Goal: Task Accomplishment & Management: Use online tool/utility

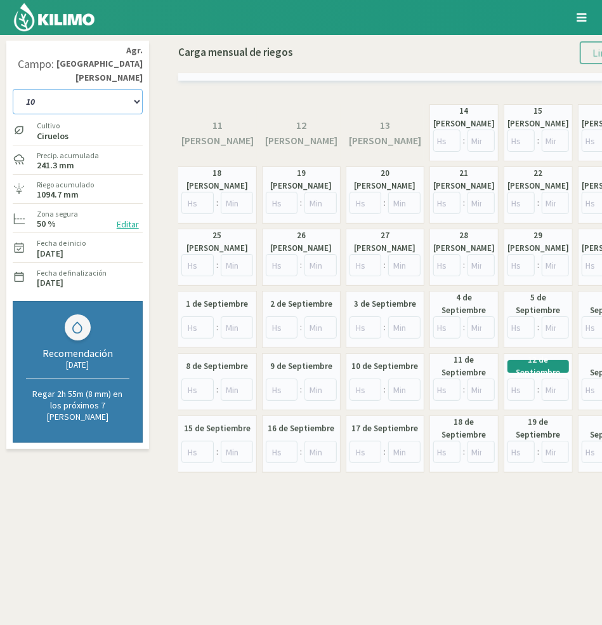
click at [110, 91] on select "10 11 12 13 1A 1B 26 27 E 3A 4 5 6 7 Cerezo 7 Ciruela 8 9 Equipo 1 2005 Sector …" at bounding box center [78, 101] width 130 height 25
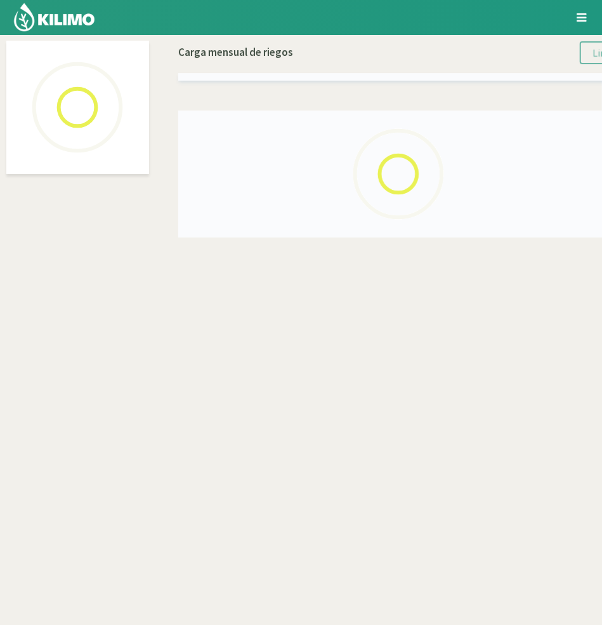
select select "45: Object"
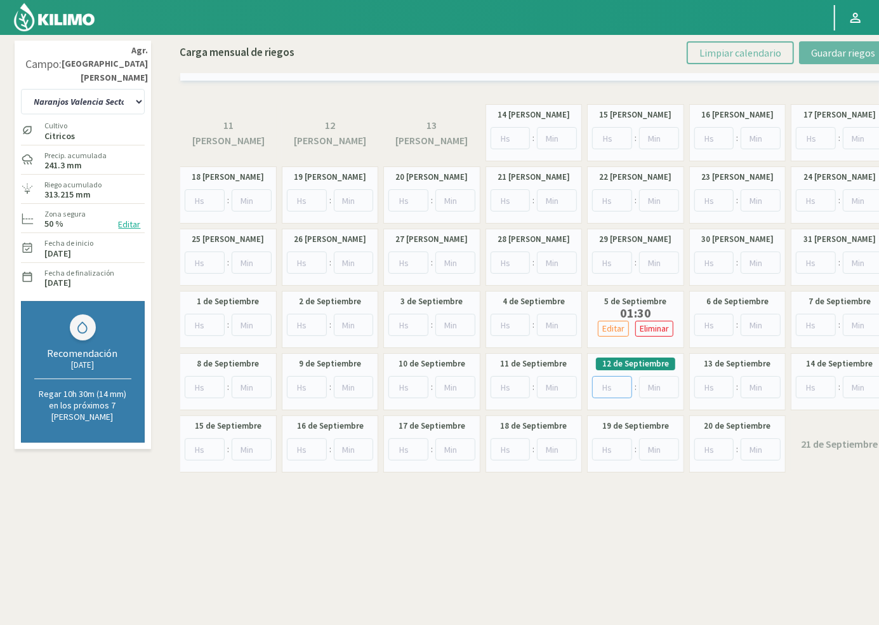
click at [610, 385] on input "number" at bounding box center [612, 387] width 40 height 22
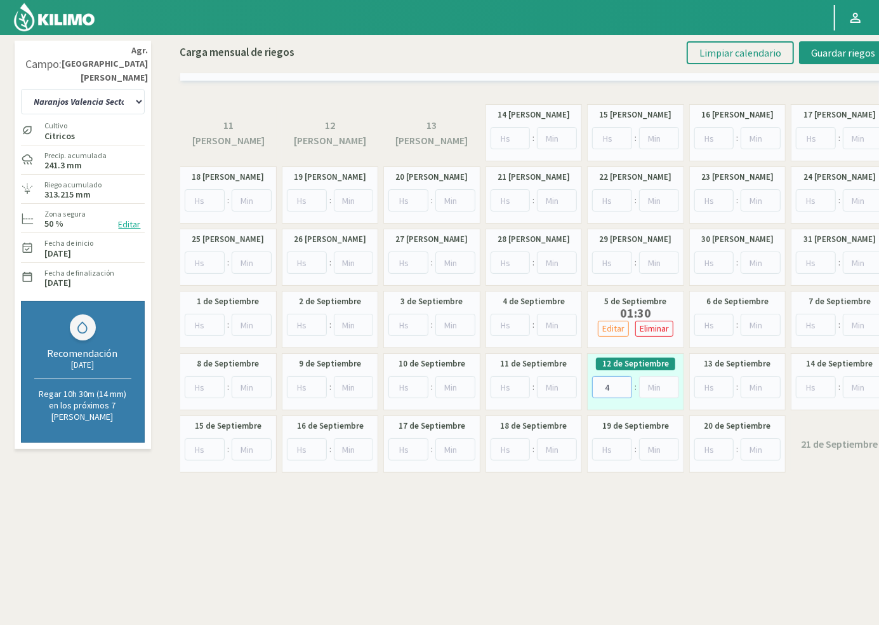
type input "4"
click at [87, 90] on select "10 11 12 13 1A 1B 26 27 E 3A 4 5 6 7 Cerezo 7 Ciruela 8 9 Equipo 1 2005 Sector …" at bounding box center [83, 101] width 124 height 25
drag, startPoint x: 87, startPoint y: 90, endPoint x: 222, endPoint y: 99, distance: 135.5
click at [87, 90] on select "10 11 12 13 1A 1B 26 27 E 3A 4 5 6 7 Cerezo 7 Ciruela 8 9 Equipo 1 2005 Sector …" at bounding box center [83, 101] width 124 height 25
click at [832, 49] on span "Guardar riegos" at bounding box center [843, 52] width 64 height 13
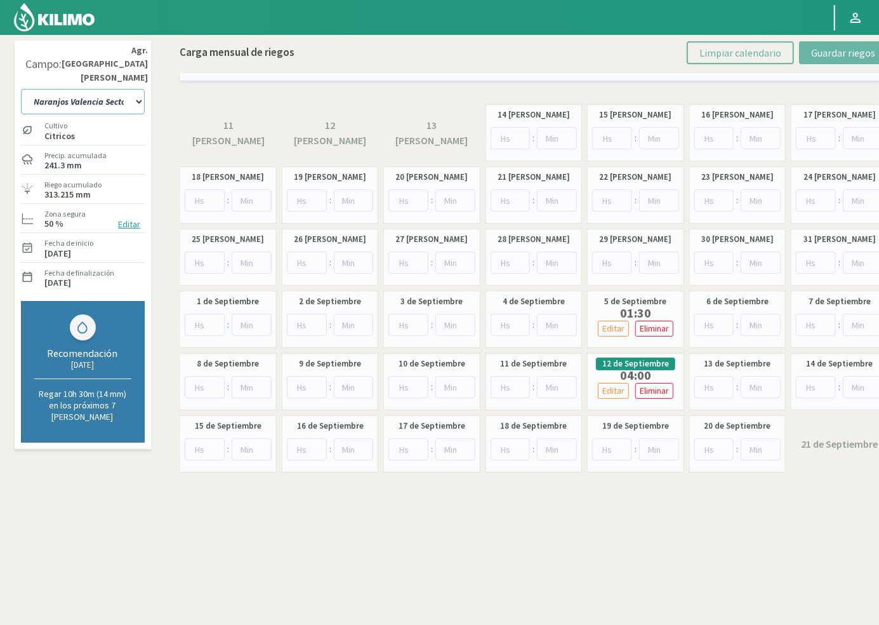
click at [116, 89] on select "10 11 12 13 1A 1B 26 27 E 3A 4 5 6 7 Cerezo 7 Ciruela 8 9 Equipo 1 2005 Sector …" at bounding box center [83, 101] width 124 height 25
click at [77, 89] on select "10 11 12 13 1A 1B 26 27 E 3A 4 5 6 7 Cerezo 7 Ciruela 8 9 Equipo 1 2005 Sector …" at bounding box center [83, 101] width 124 height 25
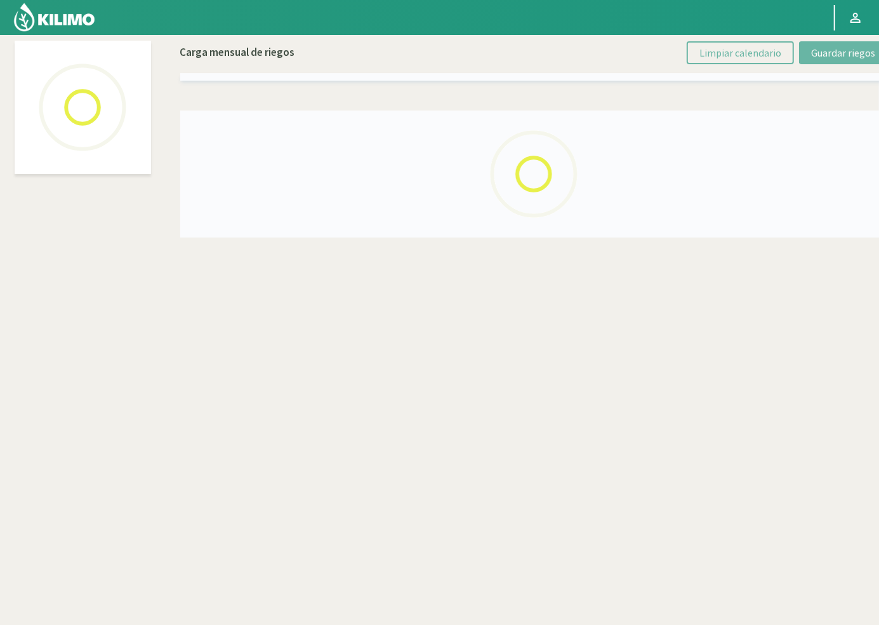
select select "63: Object"
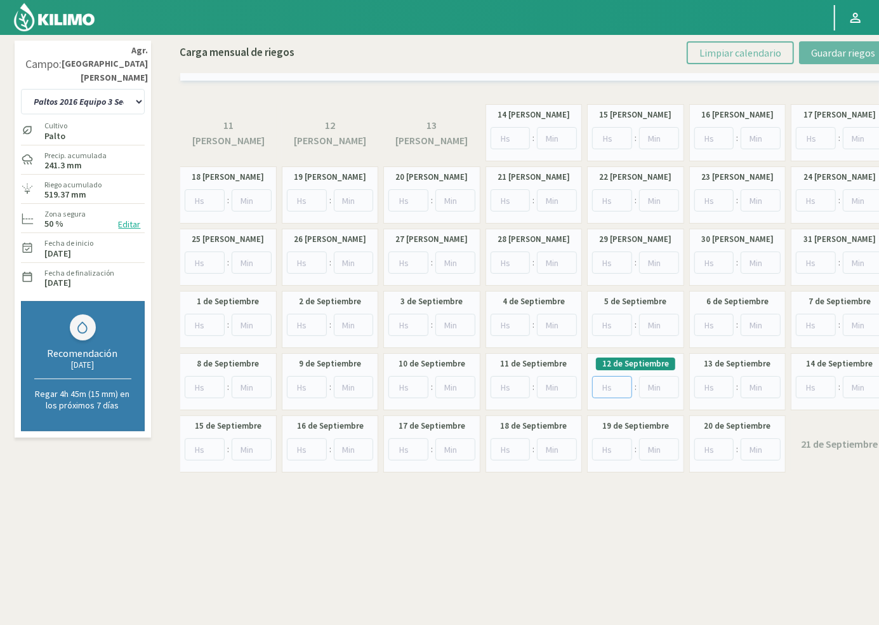
click at [608, 389] on input "number" at bounding box center [612, 387] width 40 height 22
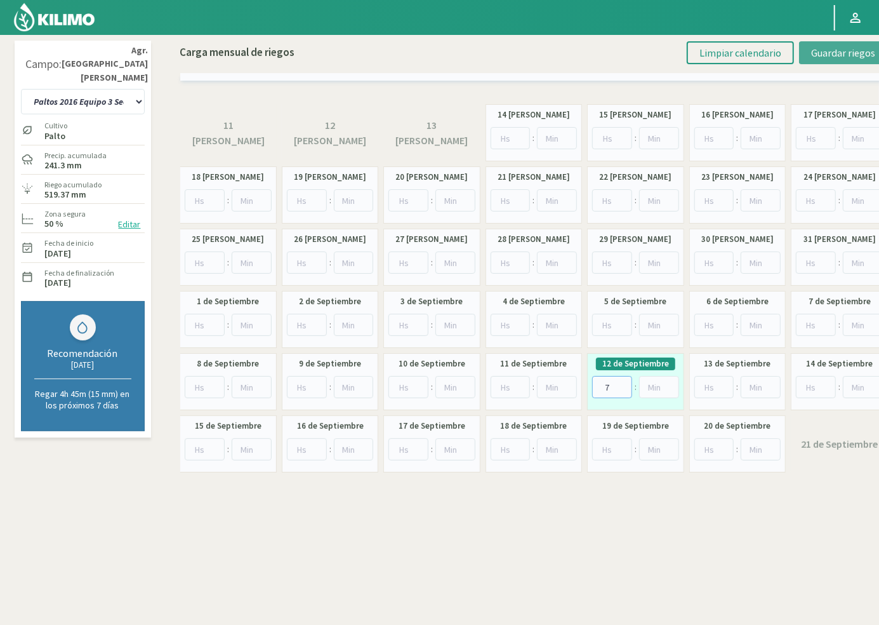
type input "7"
click at [843, 56] on span "Guardar riegos" at bounding box center [843, 52] width 64 height 13
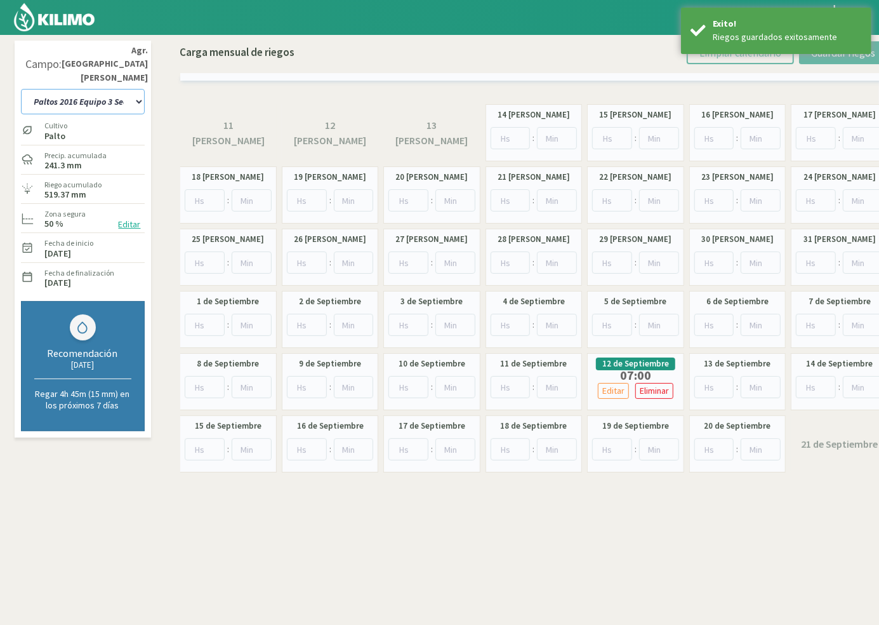
click at [67, 90] on select "10 11 12 13 1A 1B 26 27 E 3A 4 5 6 7 Cerezo 7 Ciruela 8 9 Equipo 1 2005 Sector …" at bounding box center [83, 101] width 124 height 25
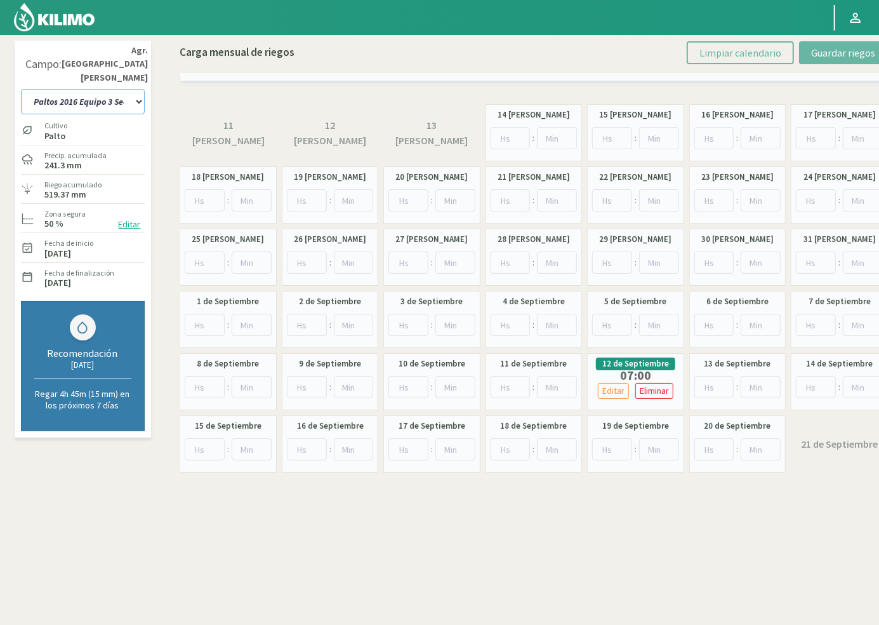
click at [67, 90] on select "10 11 12 13 1A 1B 26 27 E 3A 4 5 6 7 Cerezo 7 Ciruela 8 9 Equipo 1 2005 Sector …" at bounding box center [83, 101] width 124 height 25
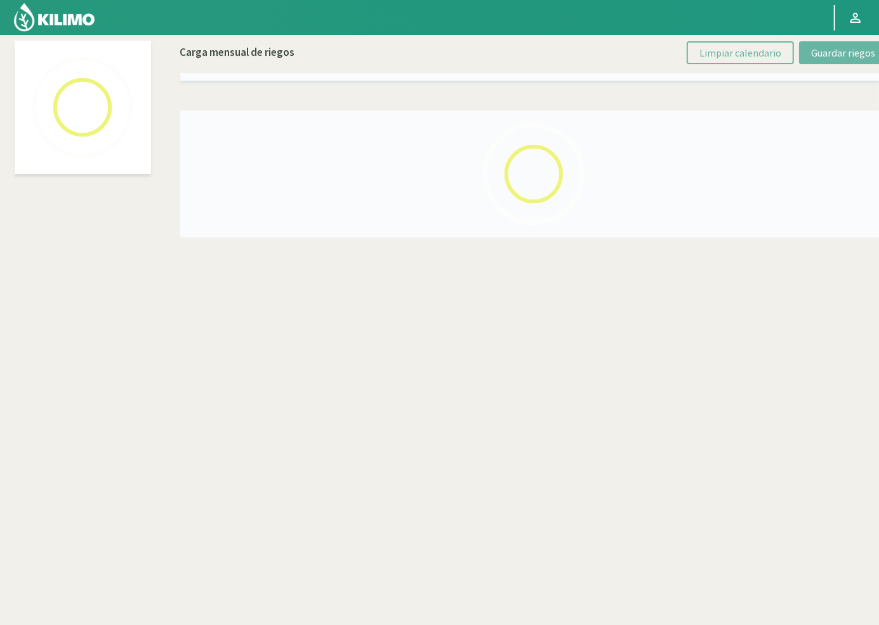
select select "31: Object"
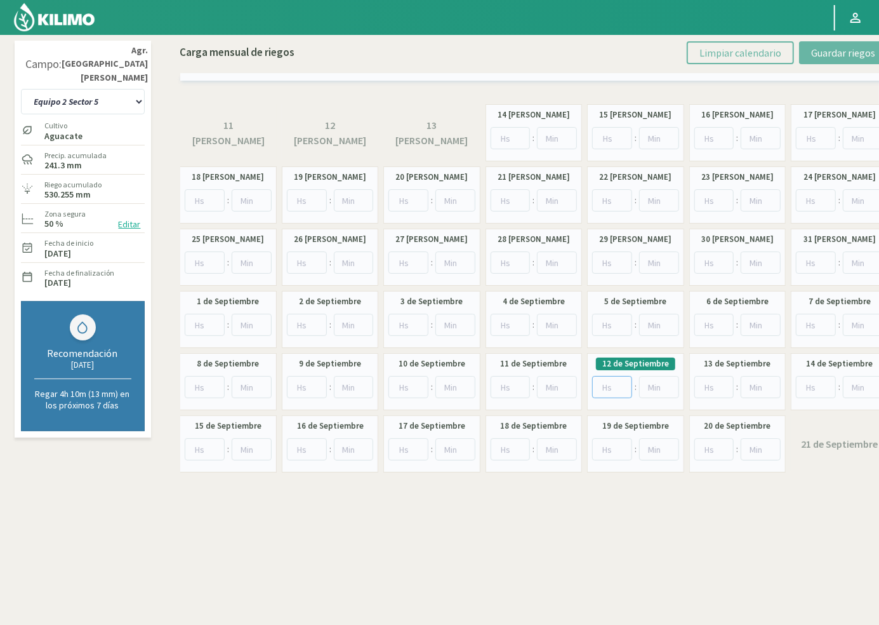
click at [600, 384] on input "number" at bounding box center [612, 387] width 40 height 22
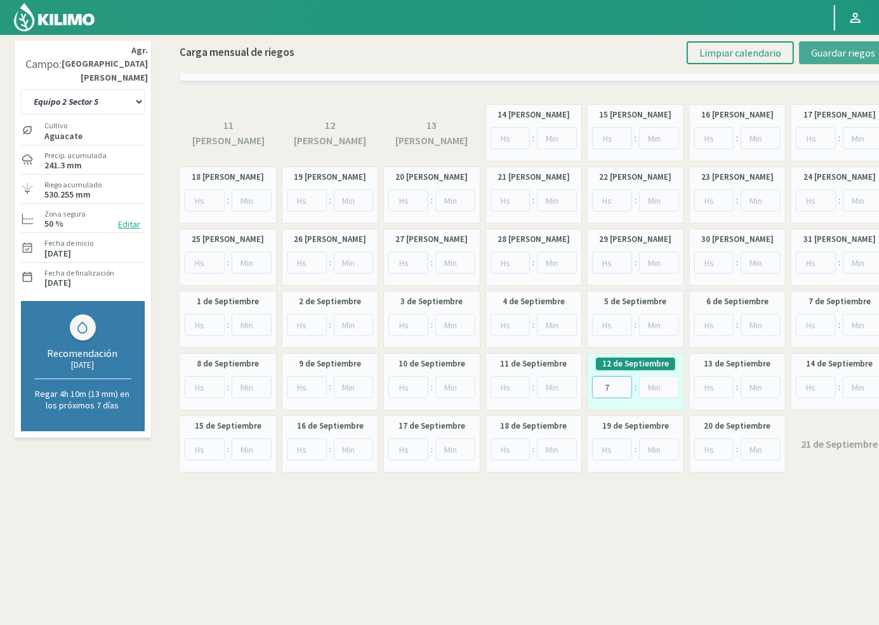
type input "7"
click at [816, 57] on span "Guardar riegos" at bounding box center [843, 52] width 64 height 13
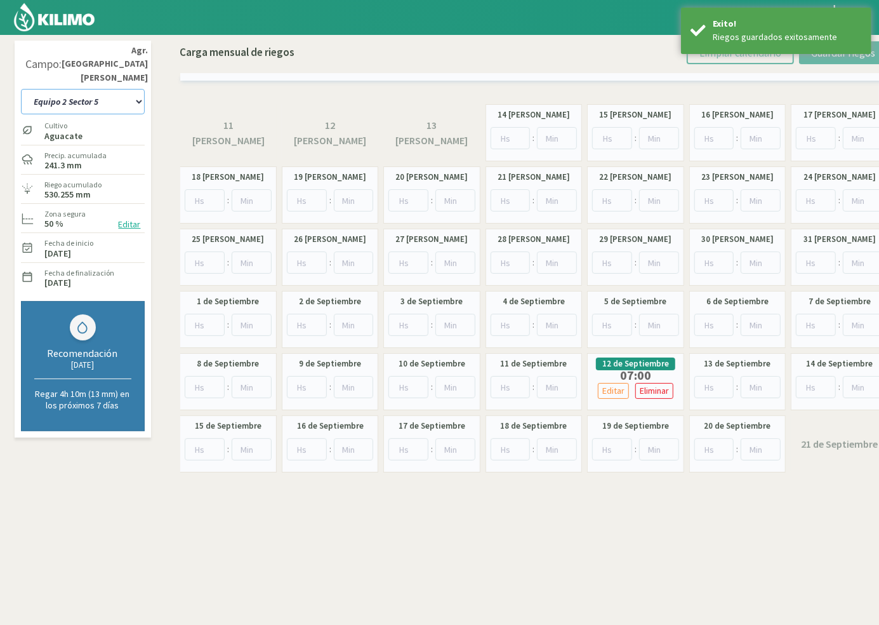
click at [63, 89] on select "10 11 12 13 1A 1B 26 27 E 3A 4 5 6 7 Cerezo 7 Ciruela 8 9 Equipo 1 2005 Sector …" at bounding box center [83, 101] width 124 height 25
click at [54, 90] on select "10 11 12 13 1A 1B 26 27 E 3A 4 5 6 7 Cerezo 7 Ciruela 8 9 Equipo 1 2005 Sector …" at bounding box center [83, 101] width 124 height 25
click at [49, 89] on select "10 11 12 13 1A 1B 26 27 E 3A 4 5 6 7 Cerezo 7 Ciruela 8 9 Equipo 1 2005 Sector …" at bounding box center [83, 101] width 124 height 25
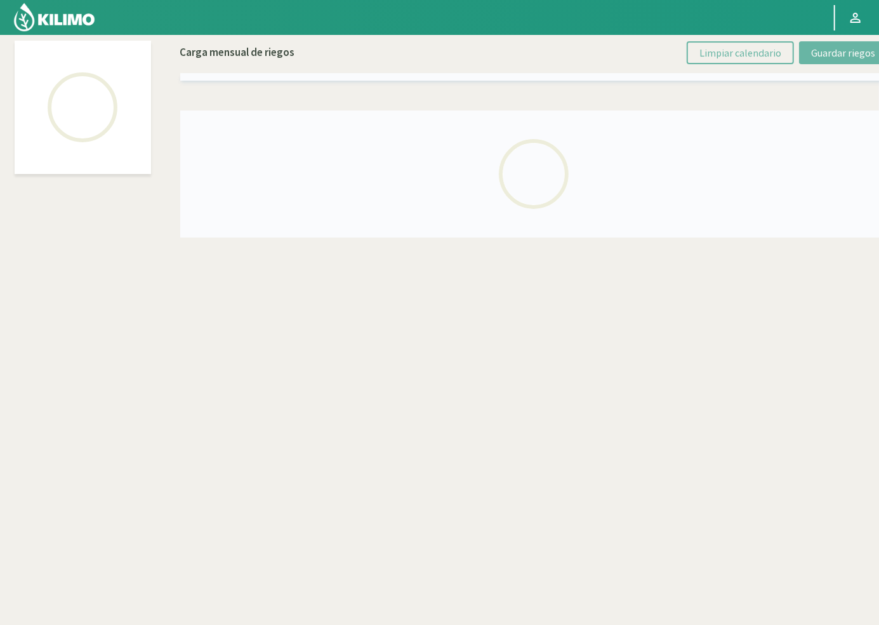
select select "36: Object"
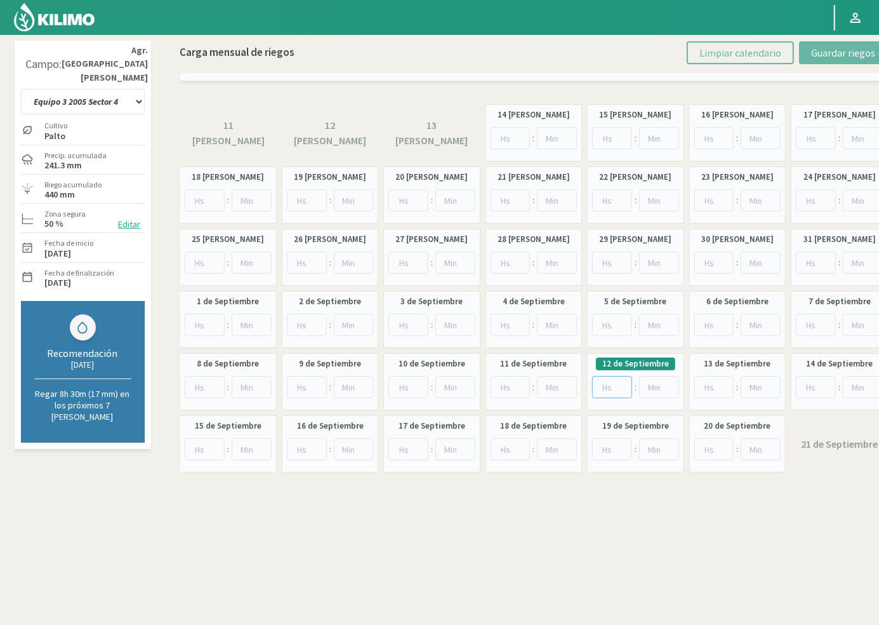
click at [608, 381] on input "number" at bounding box center [612, 387] width 40 height 22
type input "7"
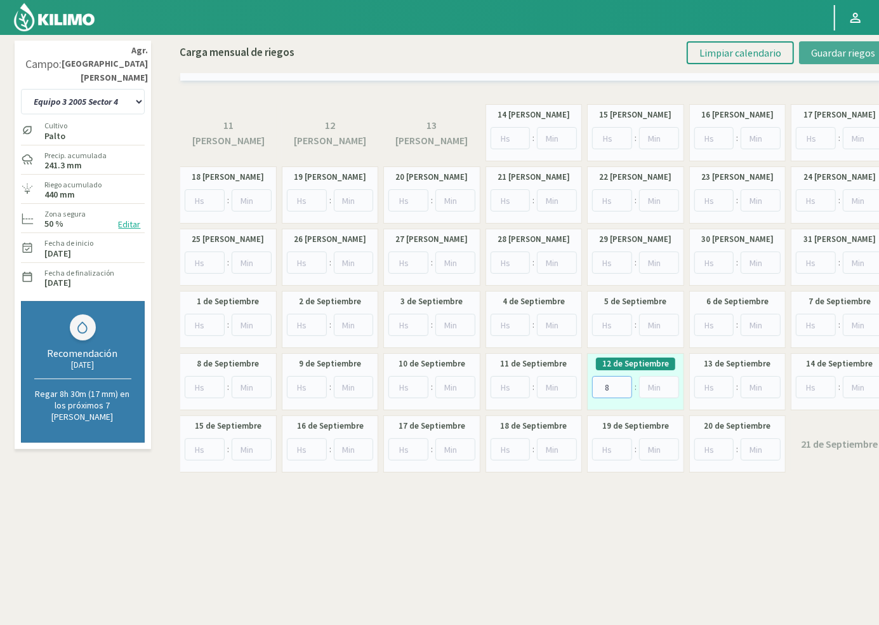
type input "8"
click at [826, 51] on span "Guardar riegos" at bounding box center [843, 52] width 64 height 13
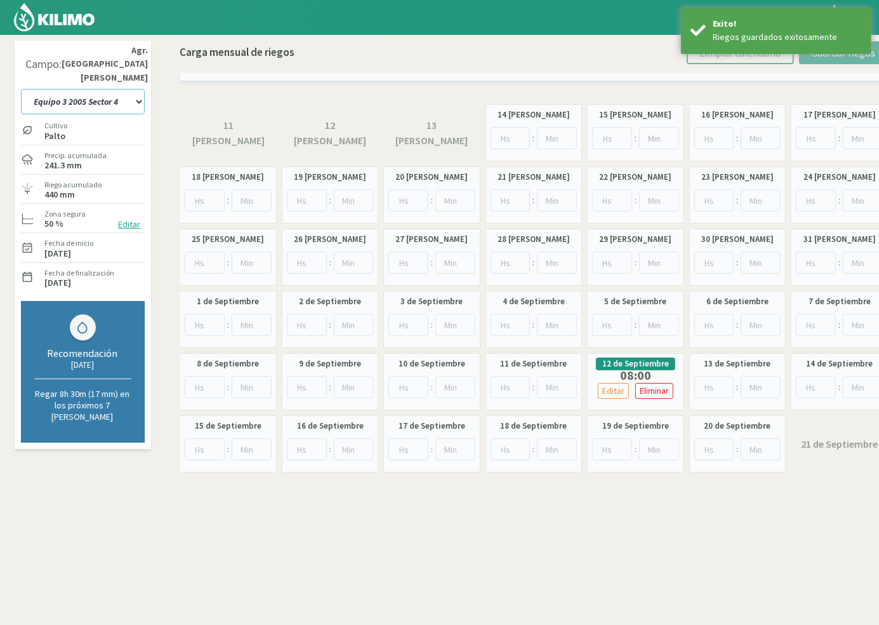
click at [69, 89] on select "10 11 12 13 1A 1B 26 27 E 3A 4 5 6 7 Cerezo 7 Ciruela 8 9 Equipo 1 2005 Sector …" at bounding box center [83, 101] width 124 height 25
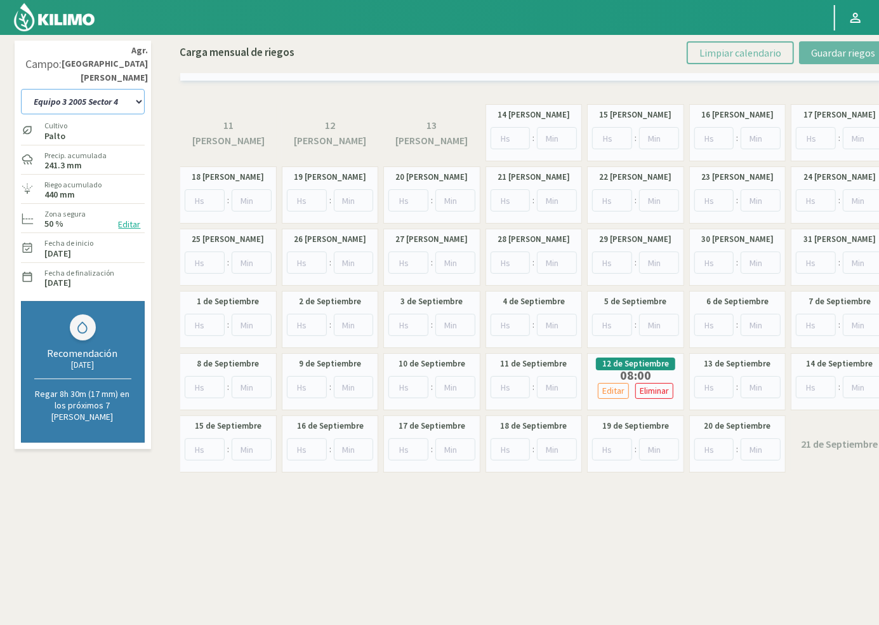
click at [124, 89] on select "10 11 12 13 1A 1B 26 27 E 3A 4 5 6 7 Cerezo 7 Ciruela 8 9 Equipo 1 2005 Sector …" at bounding box center [83, 101] width 124 height 25
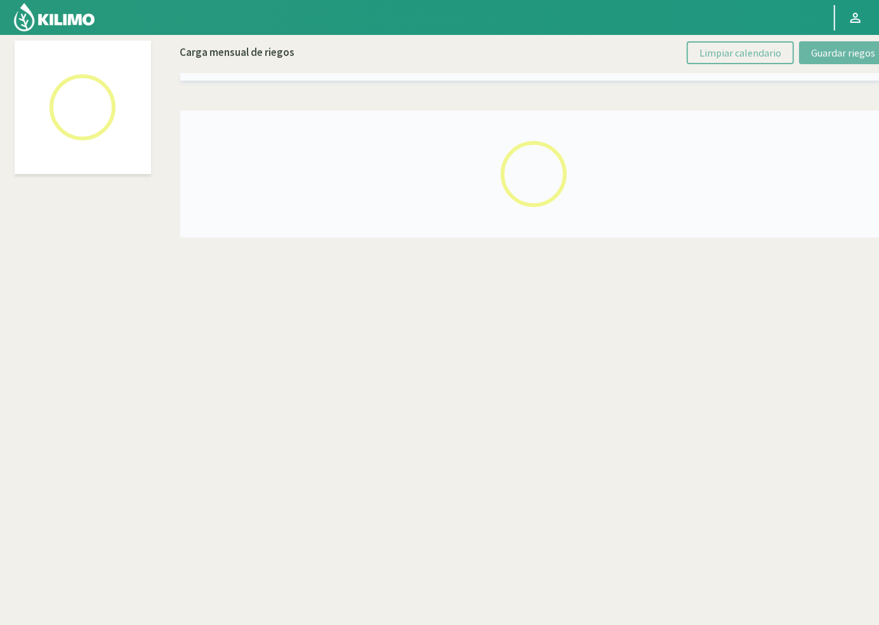
select select "26: Object"
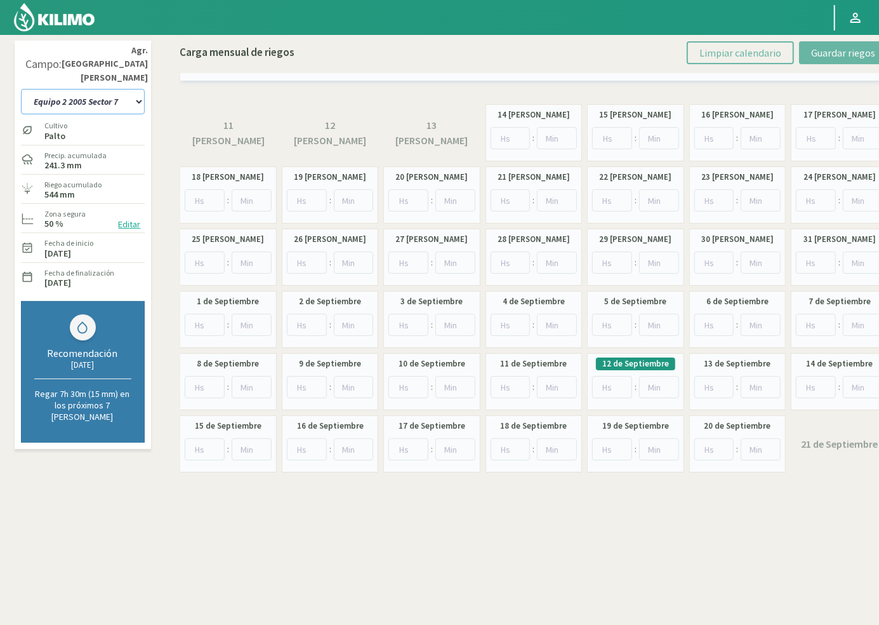
click at [65, 89] on select "10 11 12 13 1A 1B 26 27 E 3A 4 5 6 7 Cerezo 7 Ciruela 8 9 Equipo 1 2005 Sector …" at bounding box center [83, 101] width 124 height 25
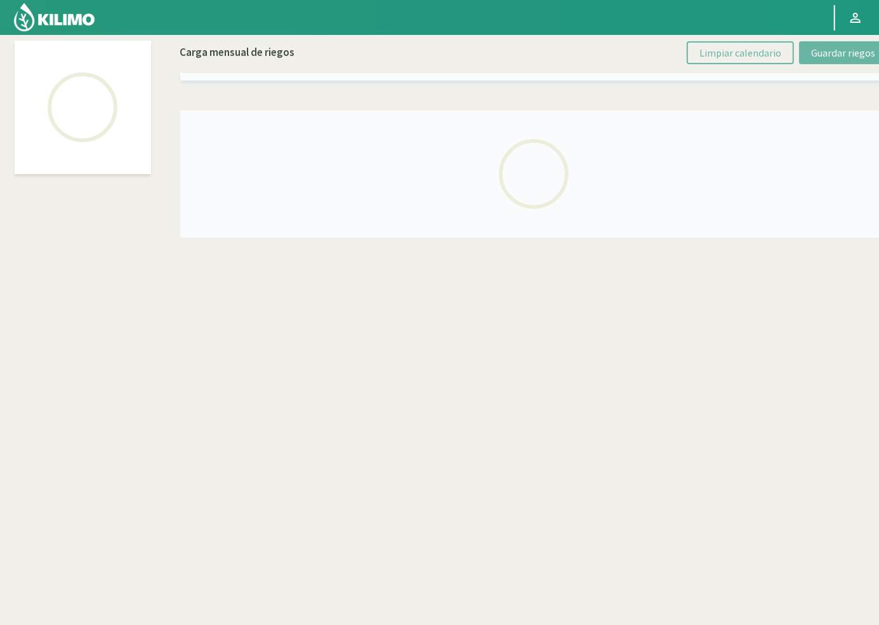
select select "16: Object"
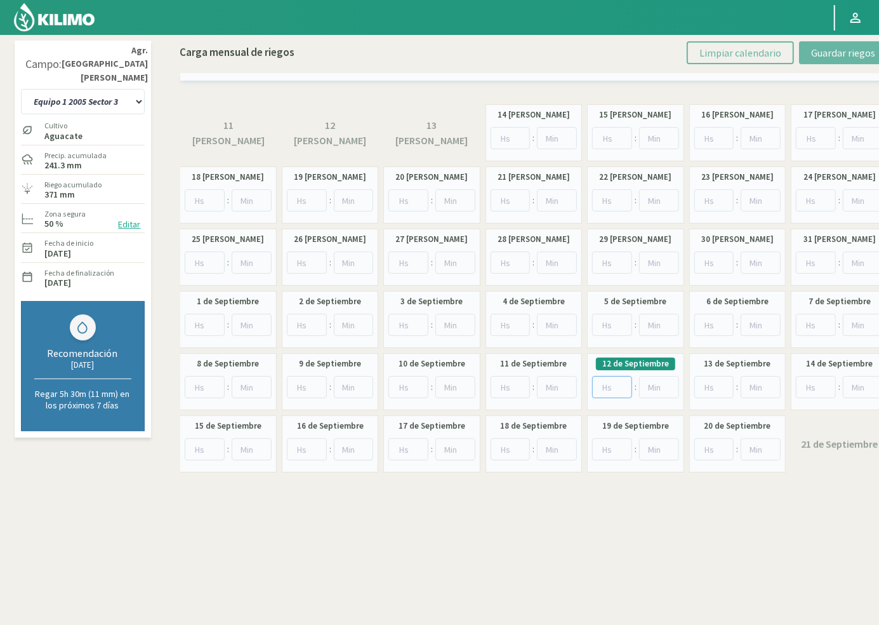
click at [602, 387] on input "number" at bounding box center [612, 387] width 40 height 22
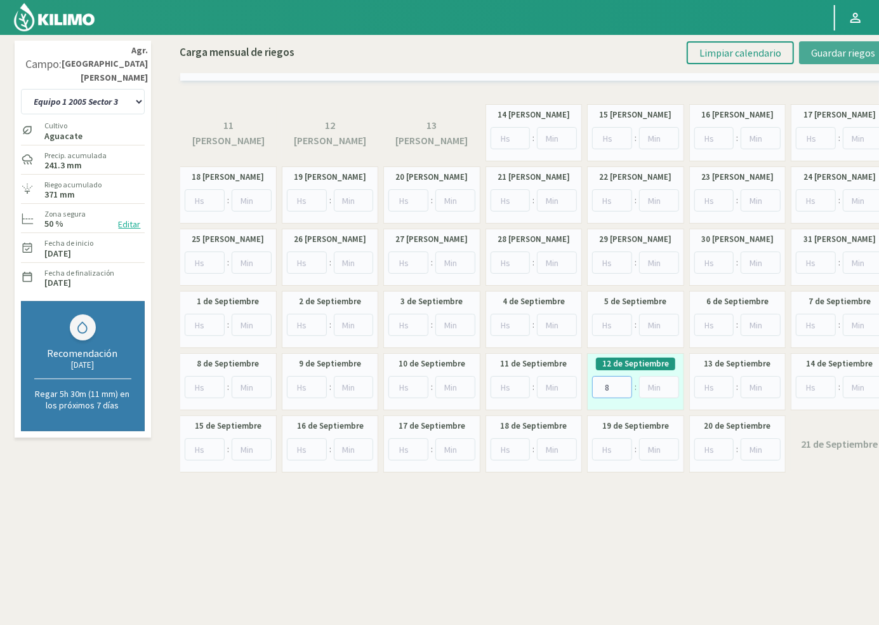
type input "8"
click at [818, 55] on span "Guardar riegos" at bounding box center [843, 52] width 64 height 13
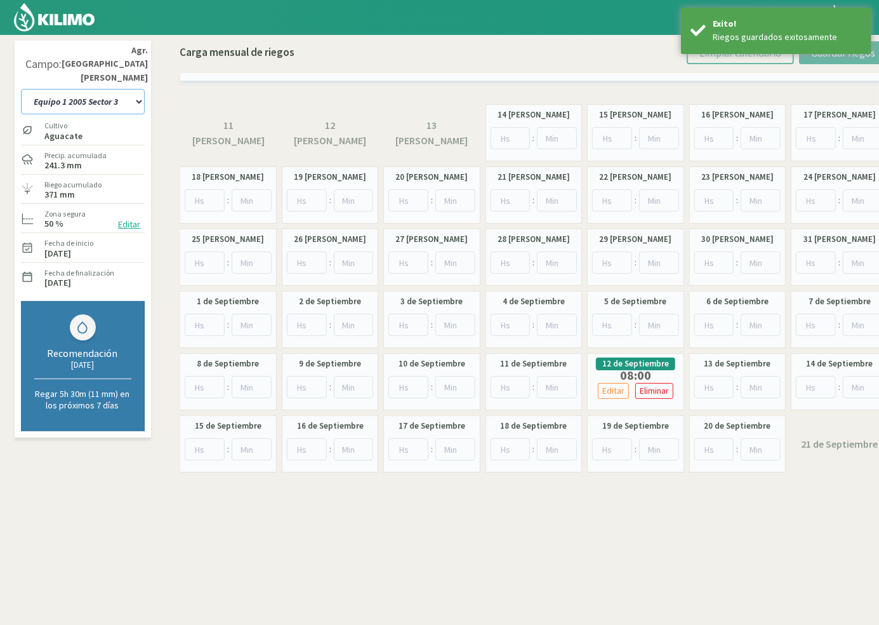
click at [59, 89] on select "10 11 12 13 1A 1B 26 27 E 3A 4 5 6 7 Cerezo 7 Ciruela 8 9 Equipo 1 2005 Sector …" at bounding box center [83, 101] width 124 height 25
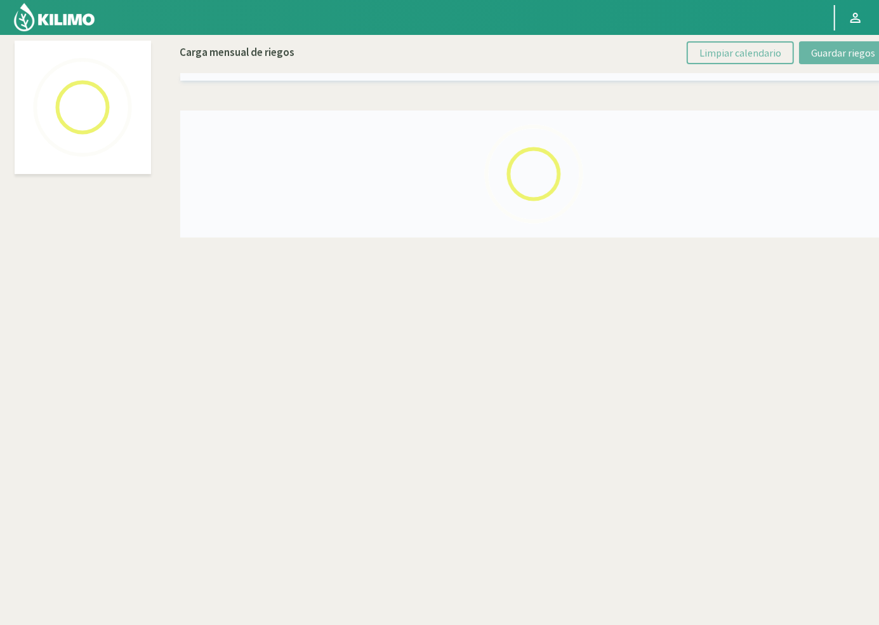
select select "48: Object"
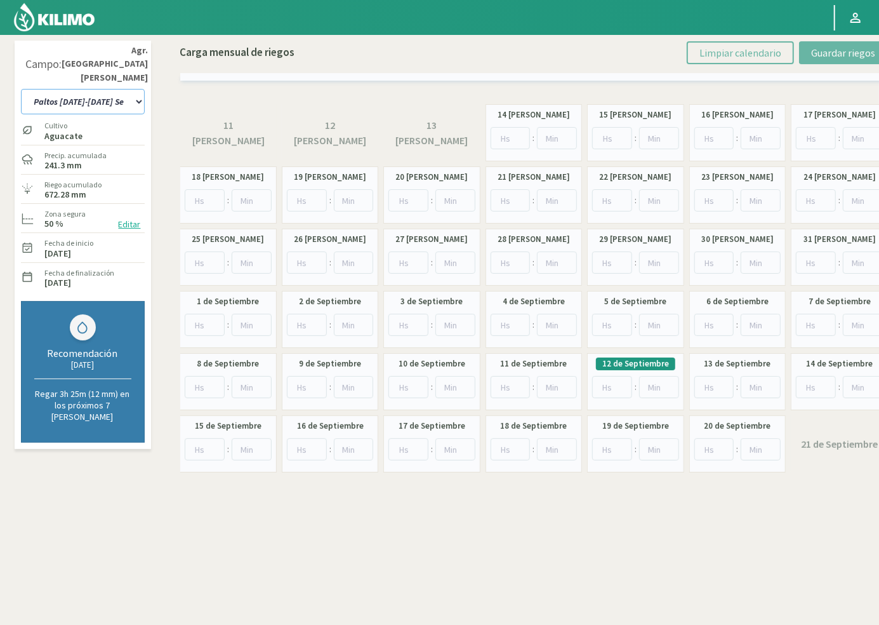
click at [84, 89] on select "10 11 12 13 1A 1B 26 27 E 3A 4 5 6 7 Cerezo 7 Ciruela 8 9 Equipo 1 2005 Sector …" at bounding box center [83, 101] width 124 height 25
click at [608, 392] on input "number" at bounding box center [612, 387] width 40 height 22
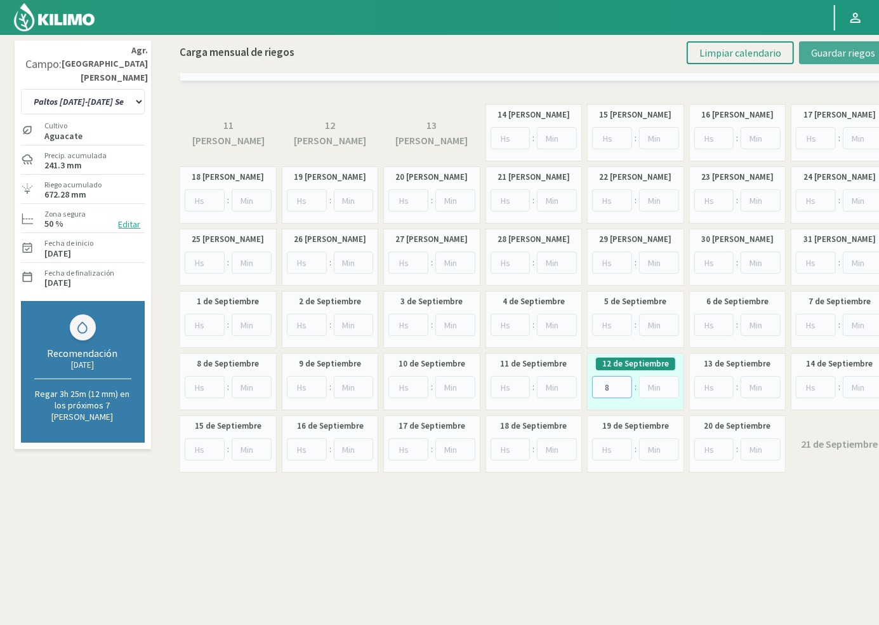
type input "8"
click at [818, 54] on span "Guardar riegos" at bounding box center [843, 52] width 64 height 13
